Goal: Navigation & Orientation: Find specific page/section

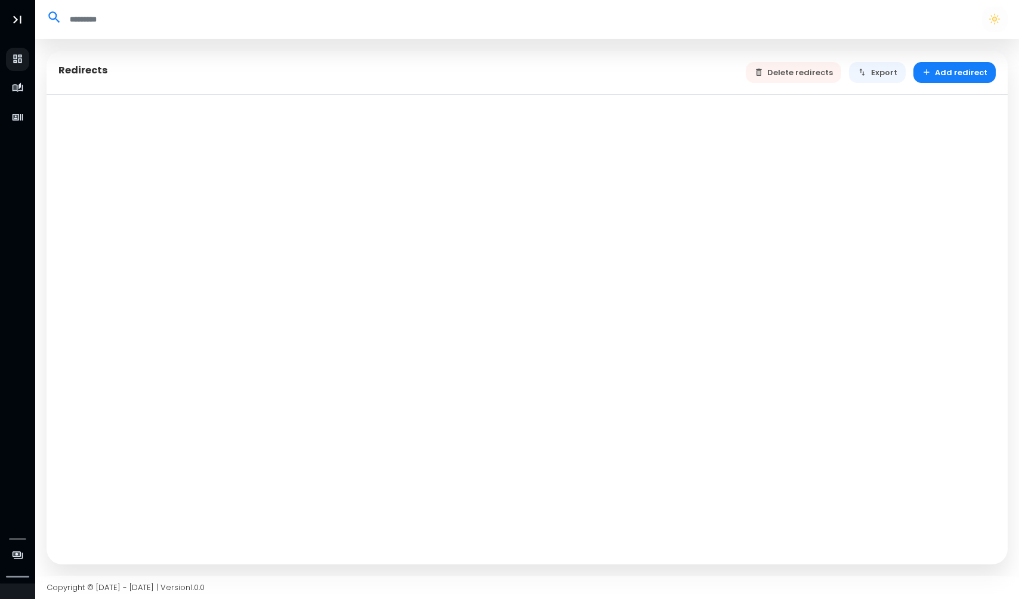
select select "**"
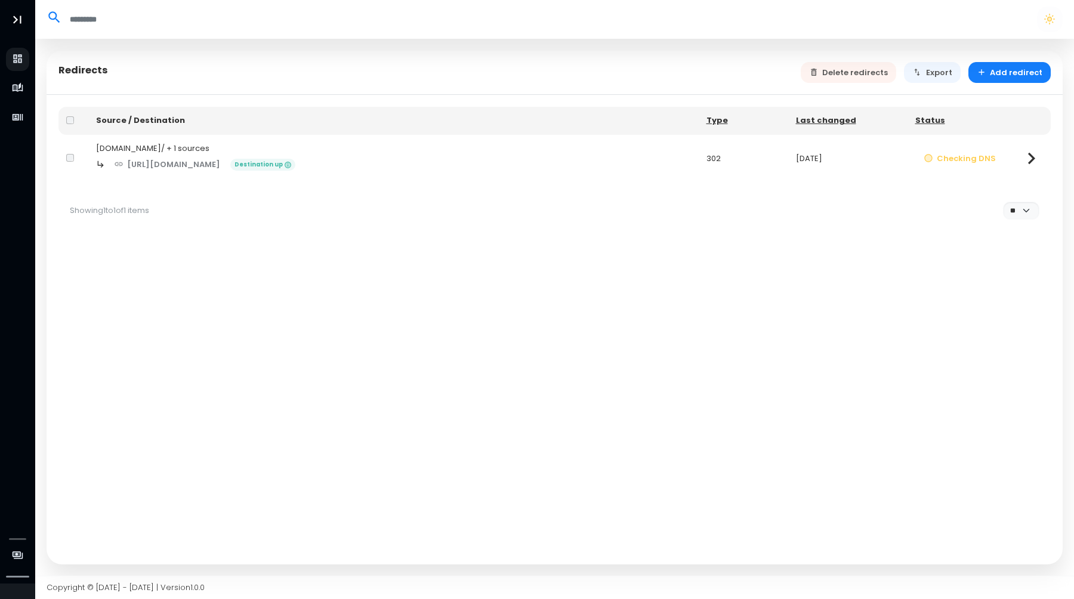
click at [665, 228] on div "Showing 1 to 1 of 1 items * * ** ** **" at bounding box center [554, 210] width 993 height 41
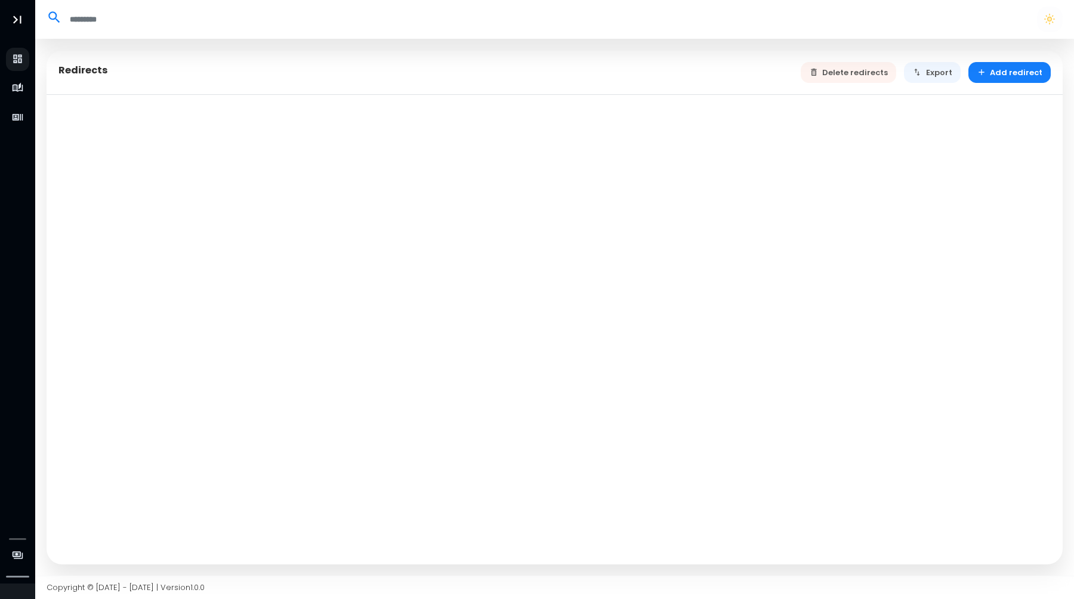
select select "**"
